Goal: Information Seeking & Learning: Check status

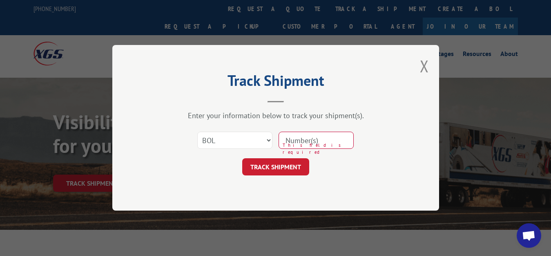
select select "bol"
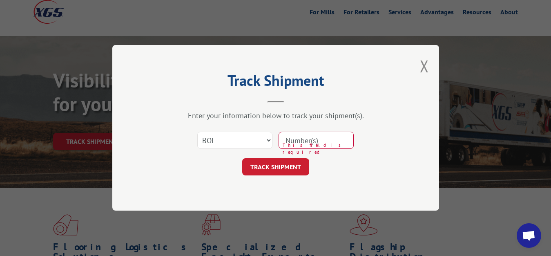
click at [304, 143] on input at bounding box center [316, 140] width 75 height 17
type input "7081150"
click button "TRACK SHIPMENT" at bounding box center [275, 167] width 67 height 17
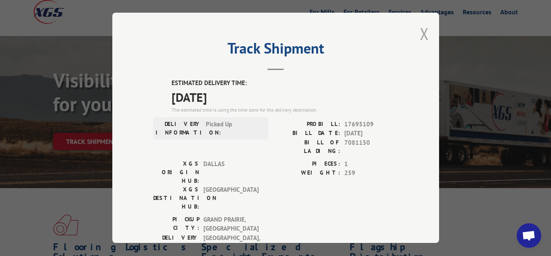
click at [420, 31] on button "Close modal" at bounding box center [424, 34] width 9 height 22
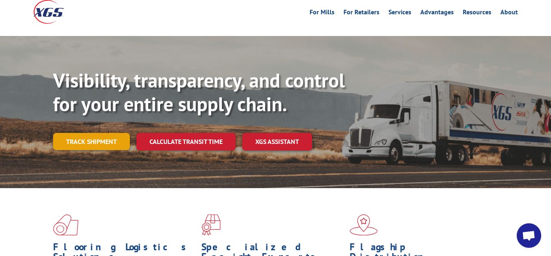
click at [83, 133] on link "Track shipment" at bounding box center [91, 141] width 77 height 17
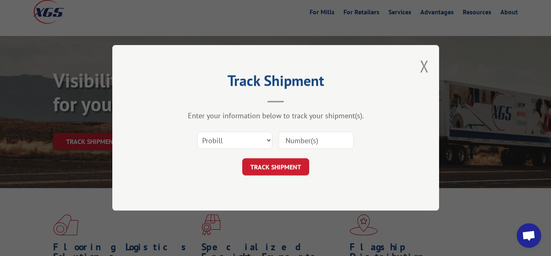
scroll to position [0, 0]
click at [197, 132] on select "Select category... Probill BOL PO" at bounding box center [234, 140] width 75 height 17
select select "bol"
click option "BOL" at bounding box center [0, 0] width 0 height 0
drag, startPoint x: 307, startPoint y: 137, endPoint x: 305, endPoint y: 83, distance: 54.4
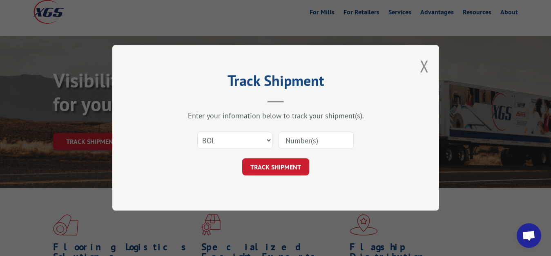
click at [307, 135] on input at bounding box center [316, 140] width 75 height 17
type input "7081151"
click button "TRACK SHIPMENT" at bounding box center [275, 167] width 67 height 17
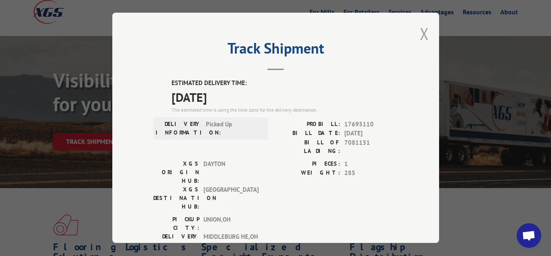
click at [420, 29] on button "Close modal" at bounding box center [424, 34] width 9 height 22
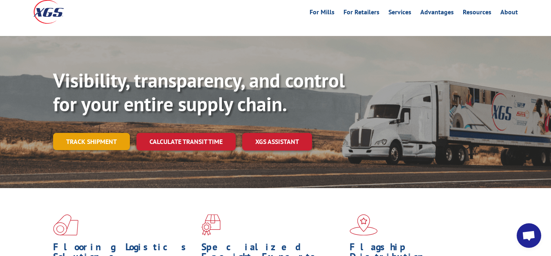
click at [61, 133] on link "Track shipment" at bounding box center [91, 141] width 77 height 17
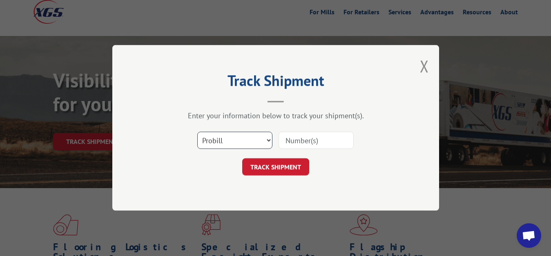
click at [197, 132] on select "Select category... Probill BOL PO" at bounding box center [234, 140] width 75 height 17
select select "bol"
click option "BOL" at bounding box center [0, 0] width 0 height 0
drag, startPoint x: 290, startPoint y: 139, endPoint x: 291, endPoint y: 124, distance: 15.2
click at [290, 139] on input at bounding box center [316, 140] width 75 height 17
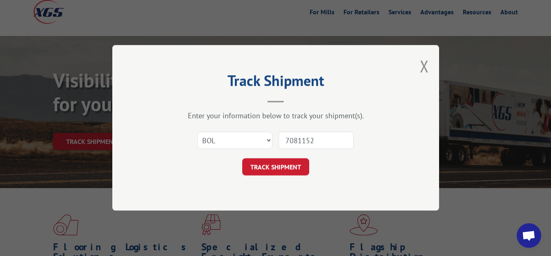
type input "7081152"
click button "TRACK SHIPMENT" at bounding box center [275, 167] width 67 height 17
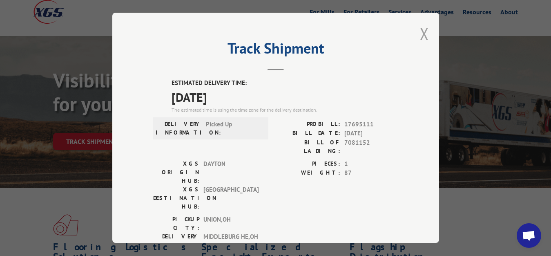
click at [420, 33] on button "Close modal" at bounding box center [424, 34] width 9 height 22
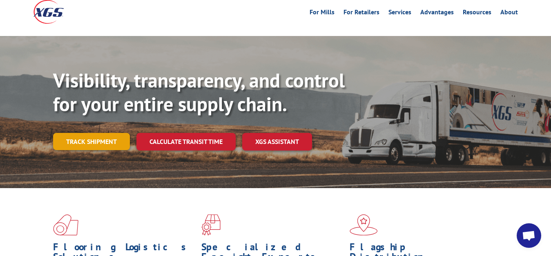
click at [102, 133] on link "Track shipment" at bounding box center [91, 141] width 77 height 17
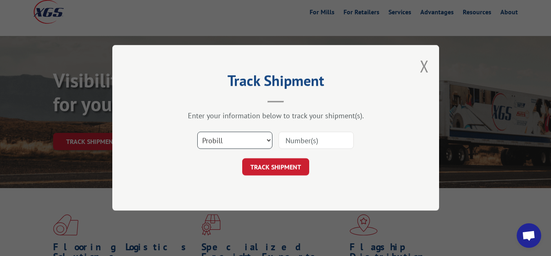
click at [197, 132] on select "Select category... Probill BOL PO" at bounding box center [234, 140] width 75 height 17
select select "bol"
click option "BOL" at bounding box center [0, 0] width 0 height 0
click at [295, 142] on input at bounding box center [316, 140] width 75 height 17
type input "7081149"
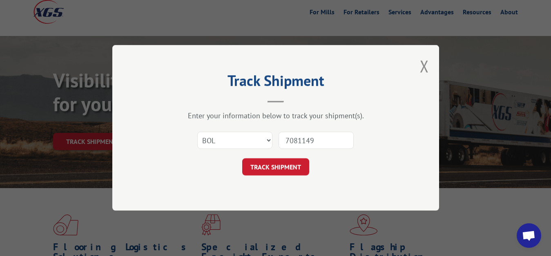
click button "TRACK SHIPMENT" at bounding box center [275, 167] width 67 height 17
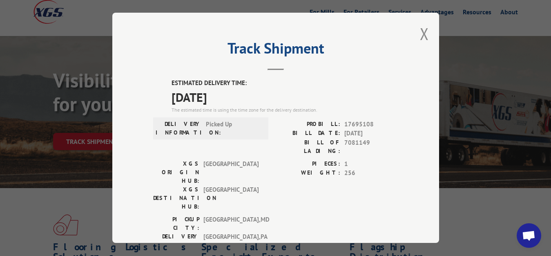
drag, startPoint x: 421, startPoint y: 31, endPoint x: 344, endPoint y: 66, distance: 83.8
click at [420, 31] on button "Close modal" at bounding box center [424, 34] width 9 height 22
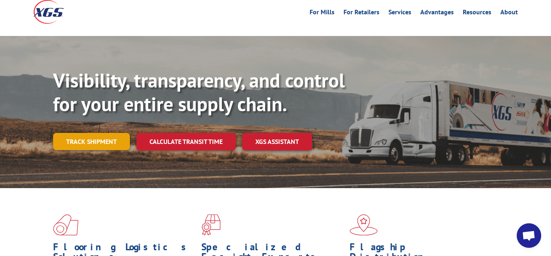
click at [79, 133] on link "Track shipment" at bounding box center [91, 141] width 77 height 17
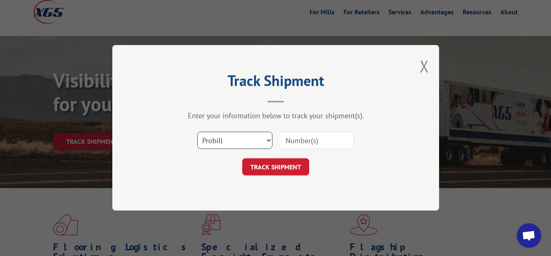
click at [197, 132] on select "Select category... Probill BOL PO" at bounding box center [234, 140] width 75 height 17
select select "bol"
click option "BOL" at bounding box center [0, 0] width 0 height 0
click at [293, 148] on input at bounding box center [316, 140] width 75 height 17
